Goal: Information Seeking & Learning: Learn about a topic

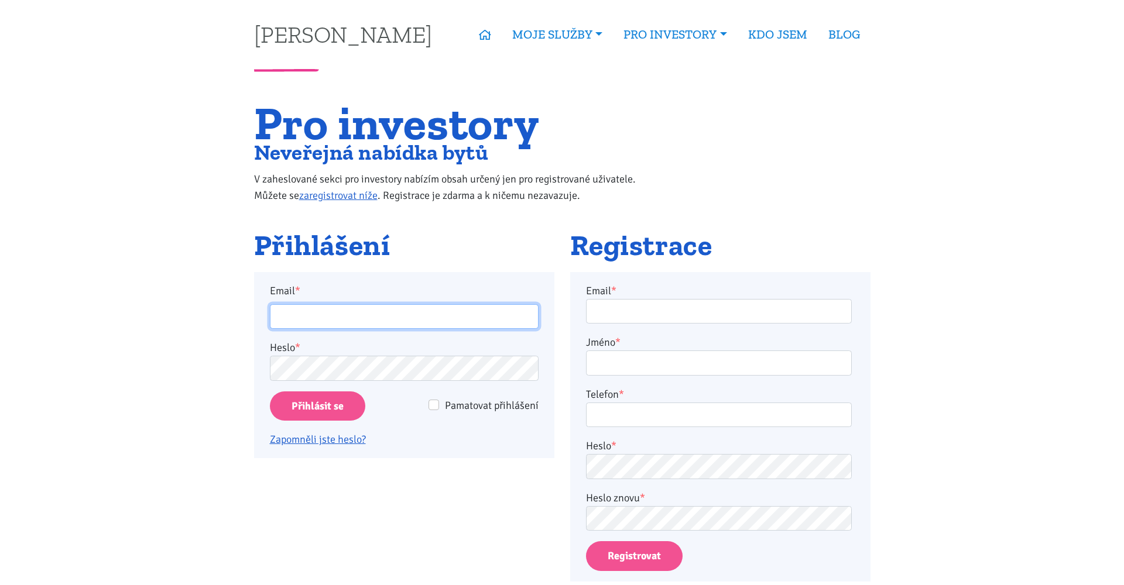
type input "[EMAIL_ADDRESS][DOMAIN_NAME]"
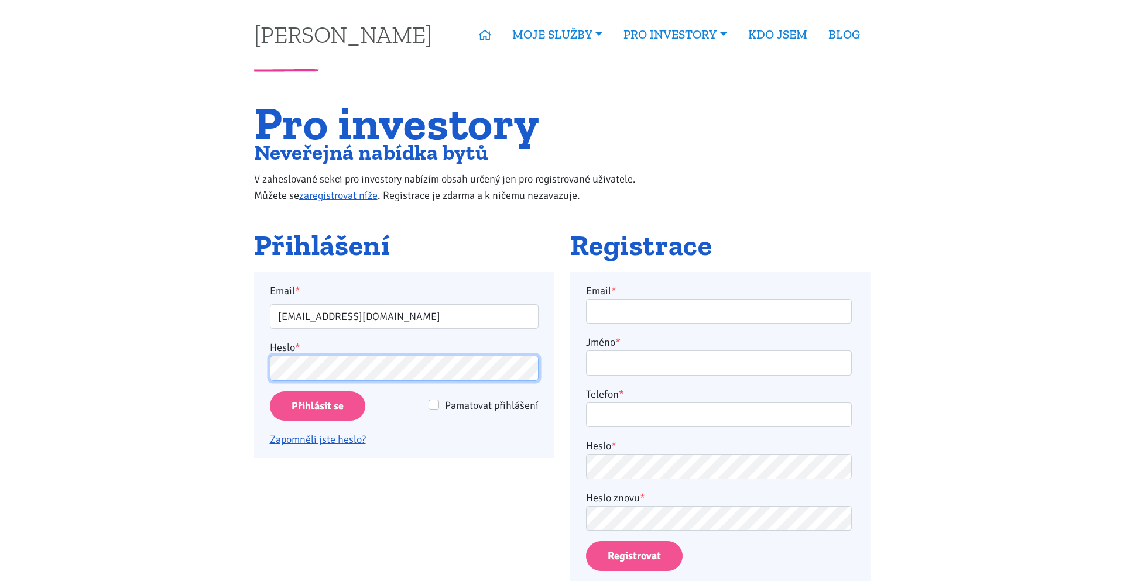
click at [317, 406] on input "Přihlásit se" at bounding box center [317, 407] width 95 height 30
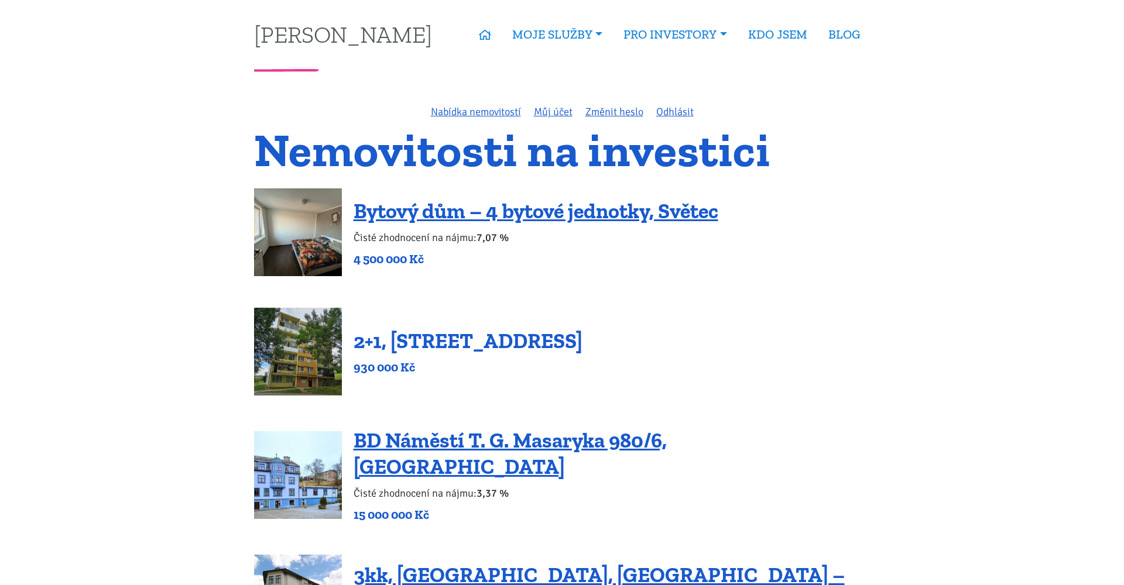
click at [490, 339] on link "2+1, Nová výstavba 201, Obrnice" at bounding box center [468, 340] width 229 height 25
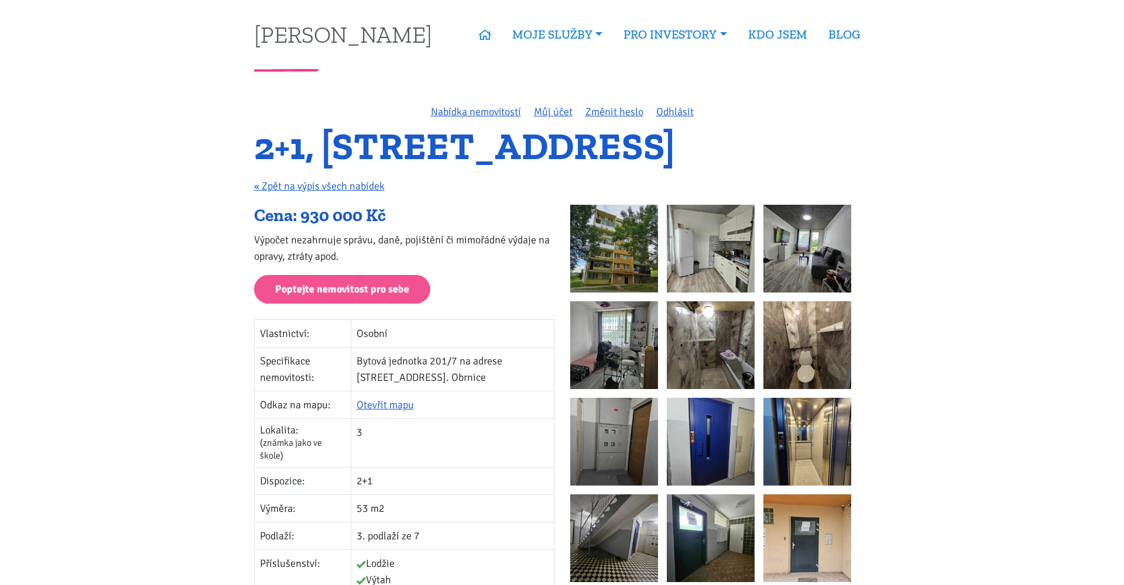
click at [734, 152] on h1 "2+1, [STREET_ADDRESS]" at bounding box center [562, 147] width 616 height 32
copy h1 "Obrnice"
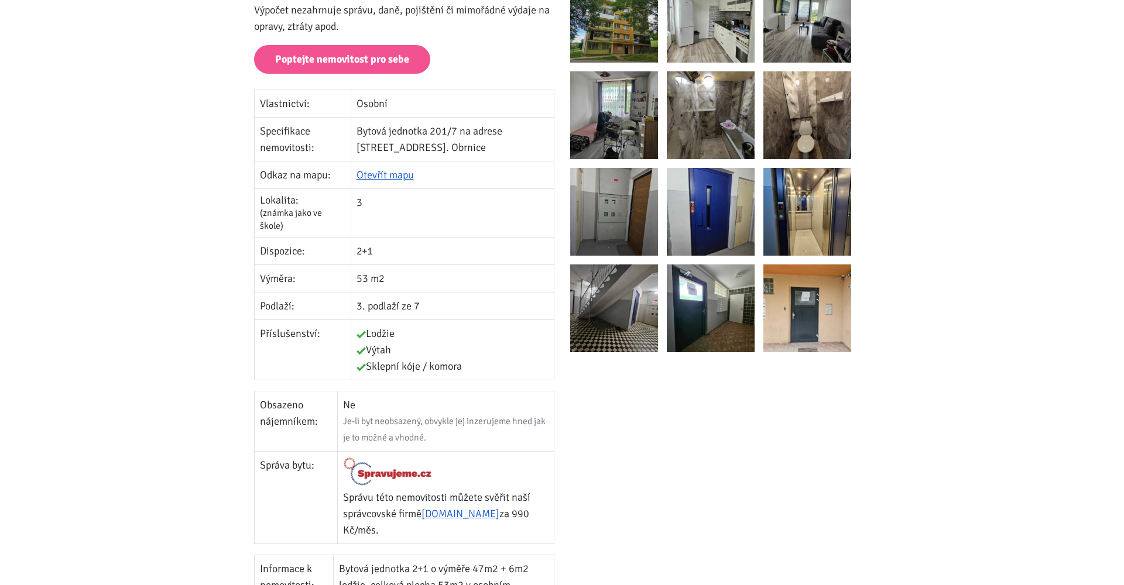
scroll to position [260, 0]
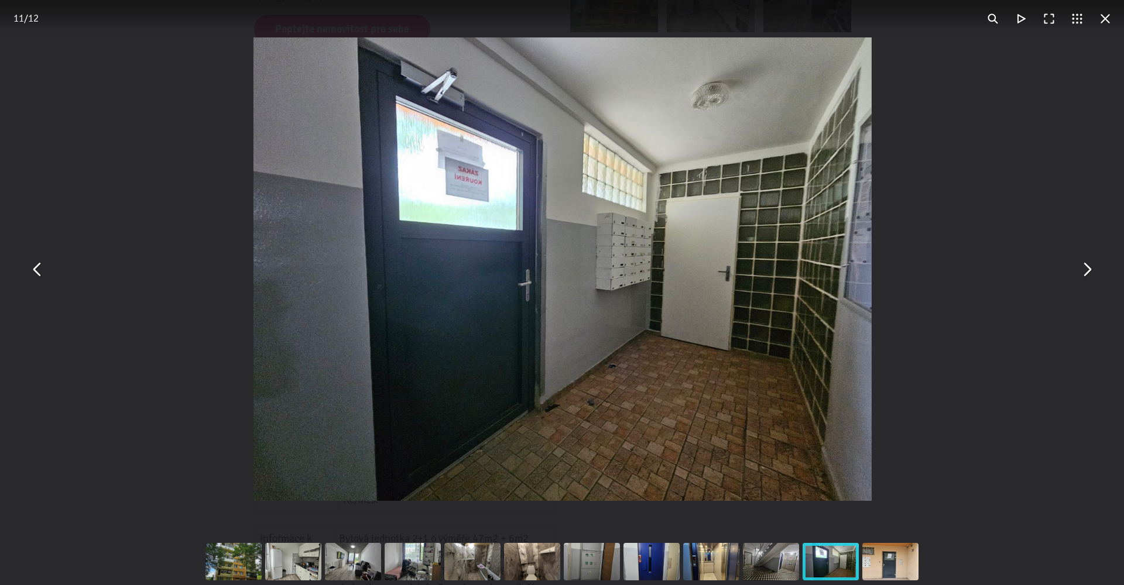
click at [103, 245] on div "You can close this modal content with the ESC key" at bounding box center [563, 269] width 1124 height 539
click at [1112, 11] on button "You can close this modal content with the ESC key" at bounding box center [1105, 19] width 28 height 28
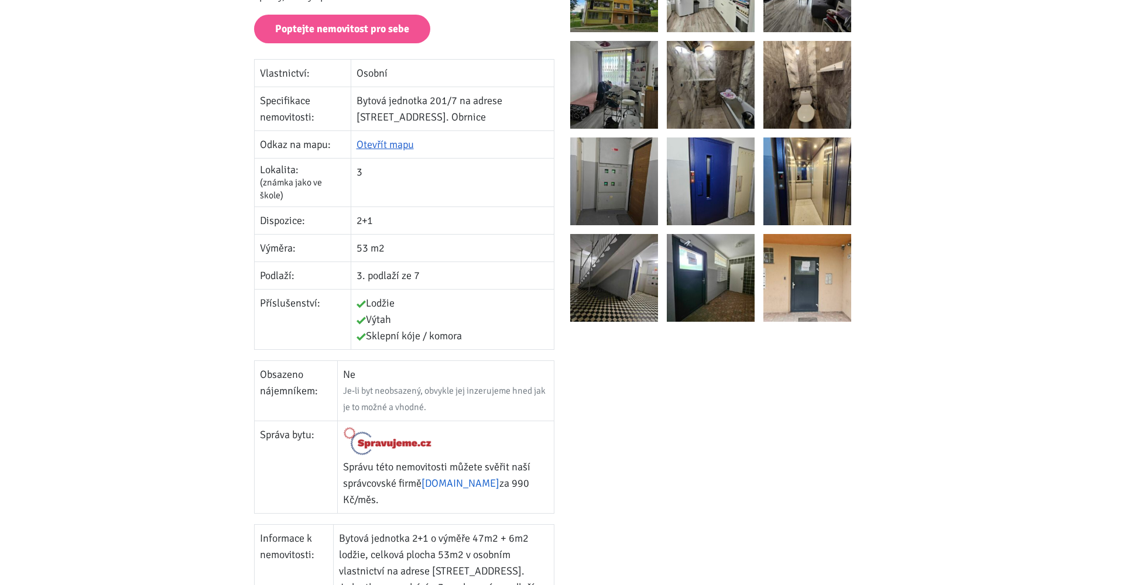
click at [421, 482] on link "[DOMAIN_NAME]" at bounding box center [460, 483] width 78 height 13
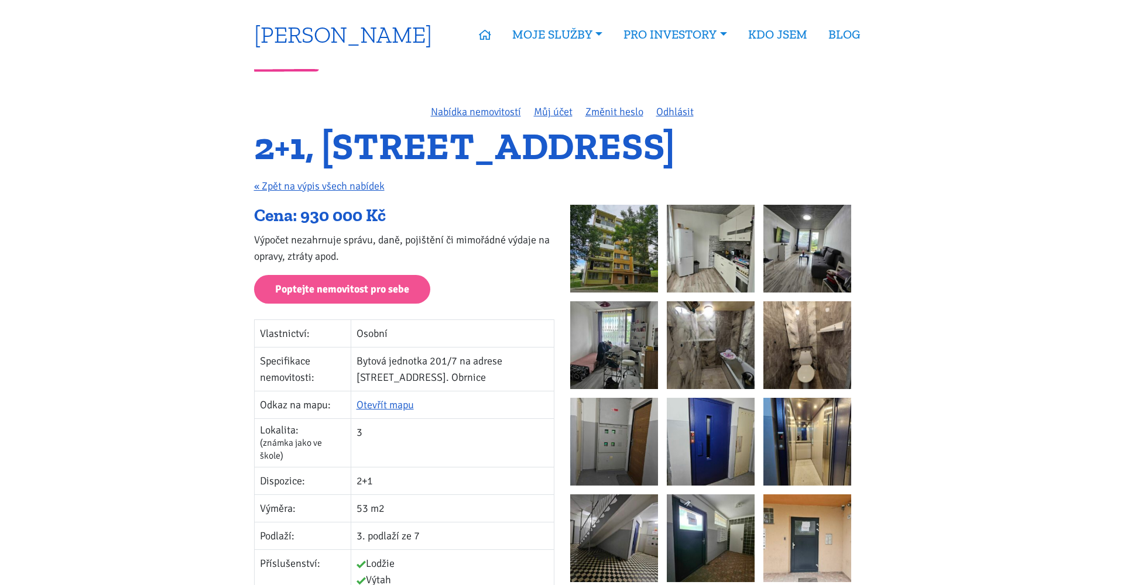
scroll to position [0, 0]
